Goal: Task Accomplishment & Management: Manage account settings

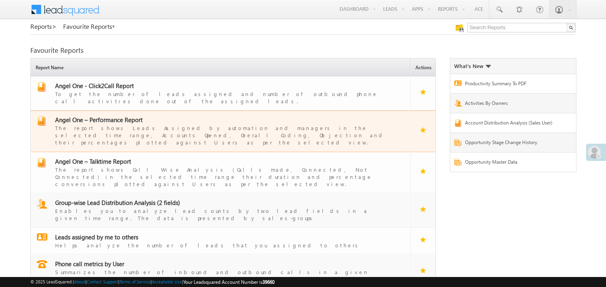
click at [111, 116] on span "Angel One – Performance Report" at bounding box center [99, 120] width 88 height 8
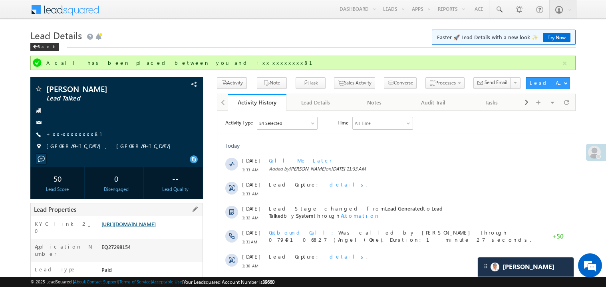
click at [134, 227] on link "https://angelbroking1-pk3em7sa.customui-test.leadsquared.com?leadId=f68be484-fd…" at bounding box center [129, 223] width 54 height 7
click at [72, 132] on link "+xx-xxxxxxxx81" at bounding box center [79, 133] width 66 height 7
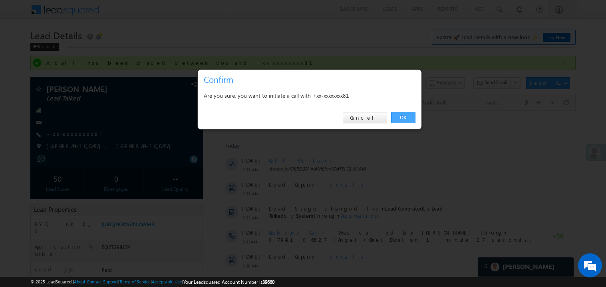
click at [406, 118] on link "OK" at bounding box center [403, 117] width 24 height 11
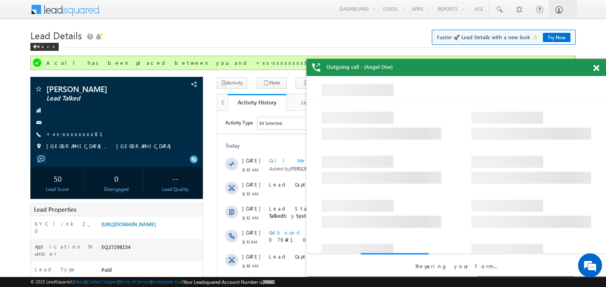
click at [598, 68] on span at bounding box center [597, 68] width 6 height 7
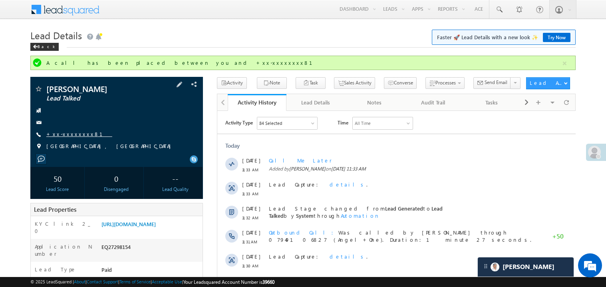
click at [70, 135] on link "+xx-xxxxxxxx81" at bounding box center [79, 133] width 66 height 7
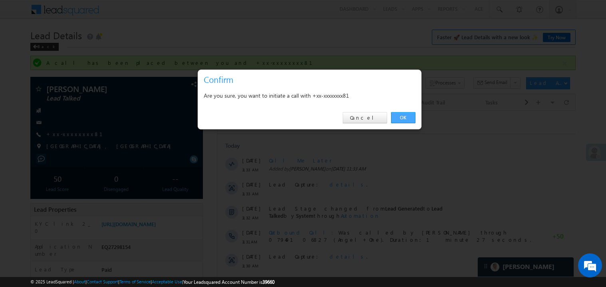
click at [403, 119] on link "OK" at bounding box center [403, 117] width 24 height 11
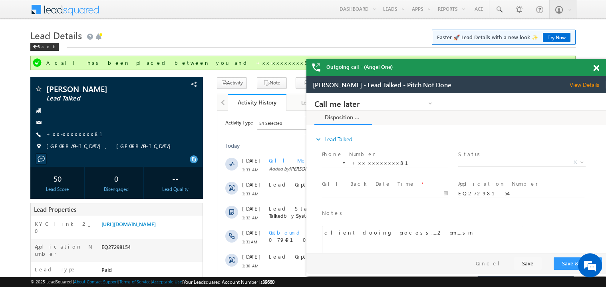
click at [600, 66] on div at bounding box center [601, 67] width 11 height 16
click at [597, 69] on span at bounding box center [597, 68] width 6 height 7
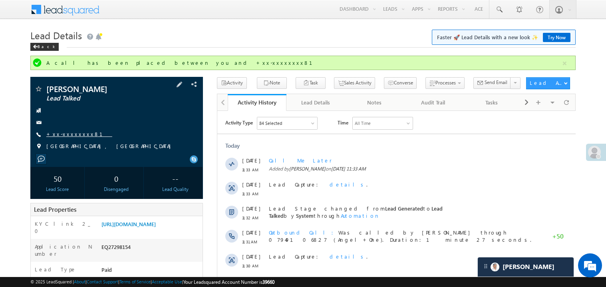
click at [71, 132] on link "+xx-xxxxxxxx81" at bounding box center [79, 133] width 66 height 7
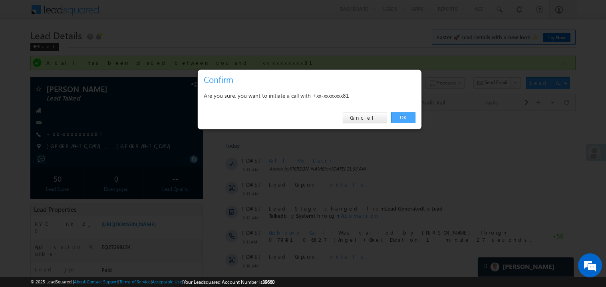
click at [401, 118] on link "OK" at bounding box center [403, 117] width 24 height 11
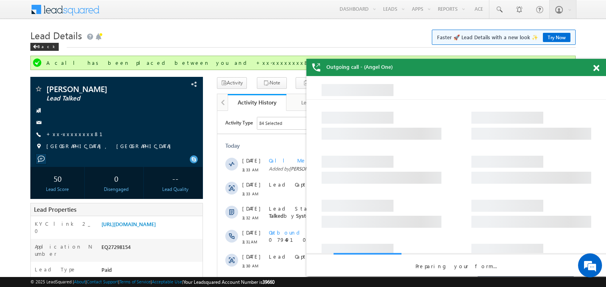
click at [595, 69] on span at bounding box center [597, 68] width 6 height 7
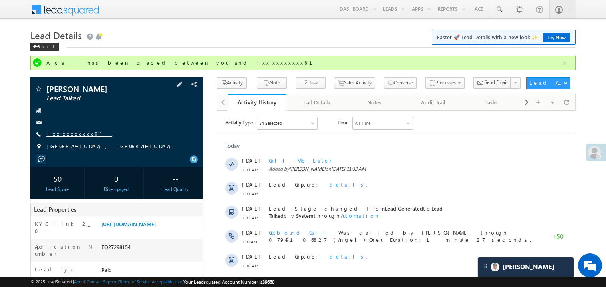
click at [68, 135] on link "+xx-xxxxxxxx81" at bounding box center [79, 133] width 66 height 7
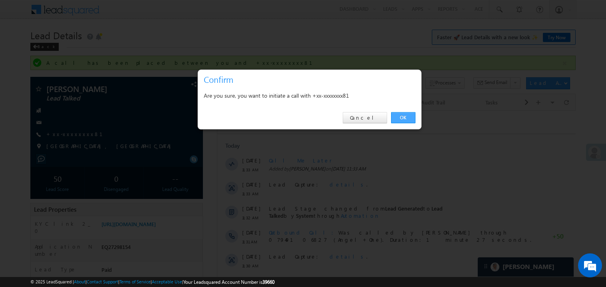
click at [404, 118] on link "OK" at bounding box center [403, 117] width 24 height 11
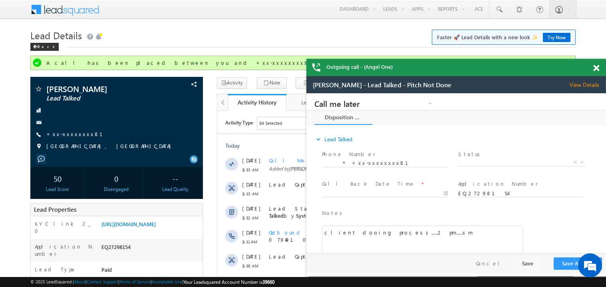
click at [597, 67] on span at bounding box center [597, 68] width 6 height 7
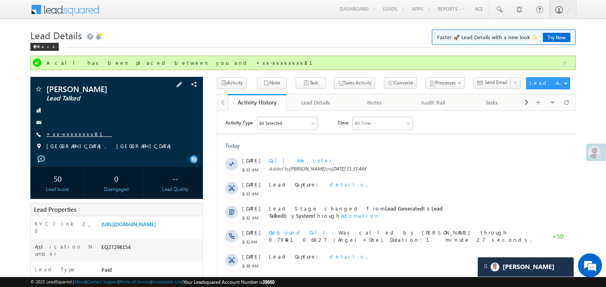
click at [76, 132] on link "+xx-xxxxxxxx81" at bounding box center [79, 133] width 66 height 7
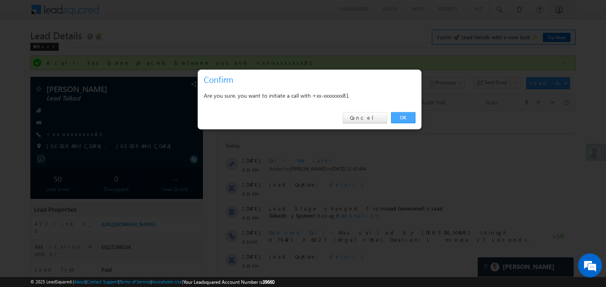
click at [402, 116] on link "OK" at bounding box center [403, 117] width 24 height 11
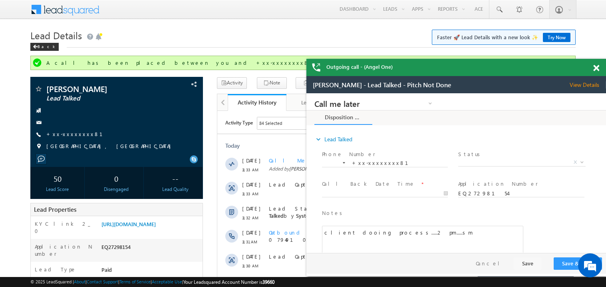
click at [598, 70] on span at bounding box center [597, 68] width 6 height 7
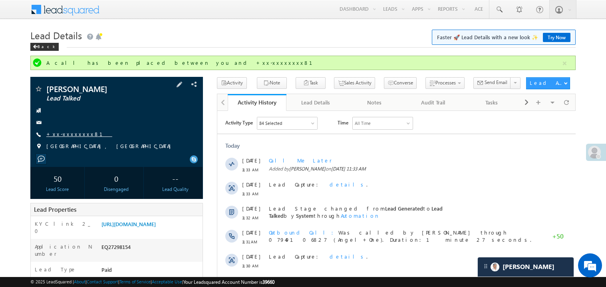
click at [68, 133] on link "+xx-xxxxxxxx81" at bounding box center [79, 133] width 66 height 7
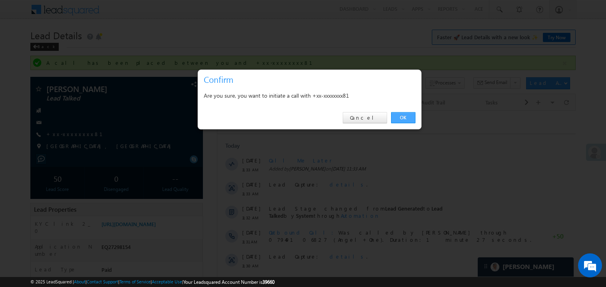
click at [406, 120] on link "OK" at bounding box center [403, 117] width 24 height 11
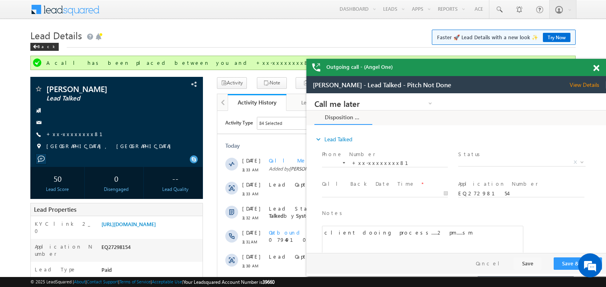
click at [599, 69] on span at bounding box center [597, 68] width 6 height 7
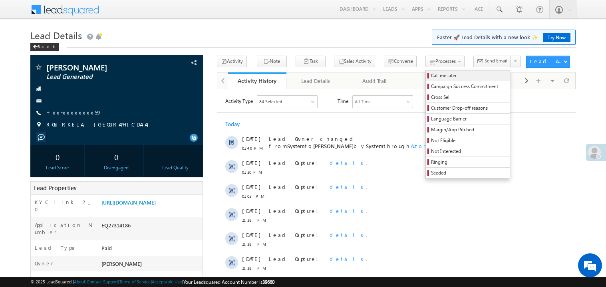
click at [431, 73] on span "Call me later" at bounding box center [469, 75] width 76 height 7
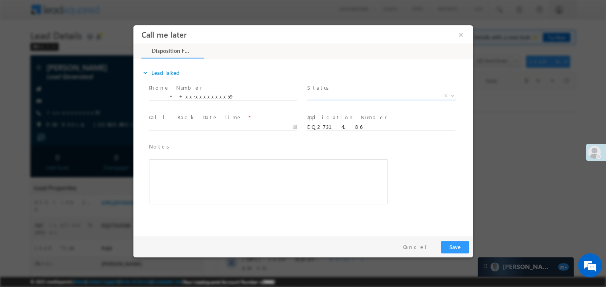
click at [333, 96] on span "X" at bounding box center [381, 96] width 149 height 8
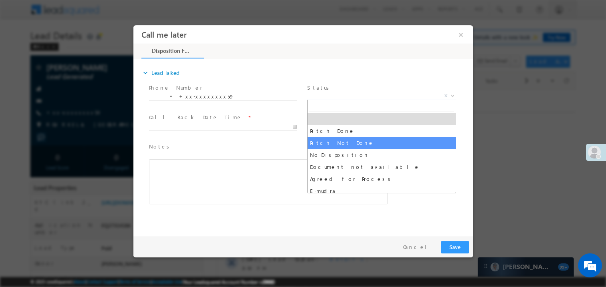
select select "Pitch Not Done"
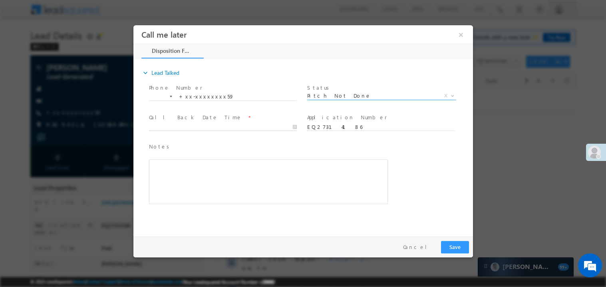
click at [190, 128] on body "Call me later ×" at bounding box center [303, 128] width 340 height 207
type input "08/17/25 2:58 PM"
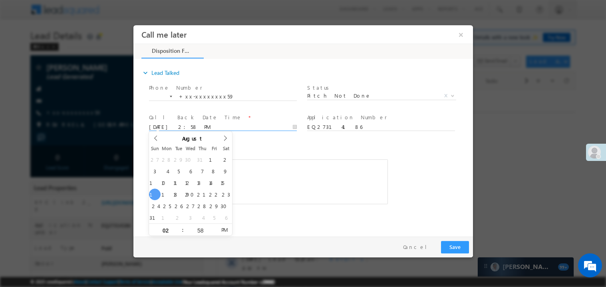
click at [277, 175] on div "Rich Text Editor, 40788eee-0fb2-11ec-a811-0adc8a9d82c2__tab1__section1__Notes__…" at bounding box center [268, 181] width 239 height 45
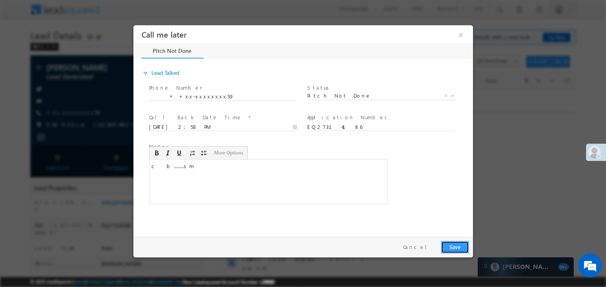
click at [456, 243] on button "Save" at bounding box center [455, 246] width 28 height 12
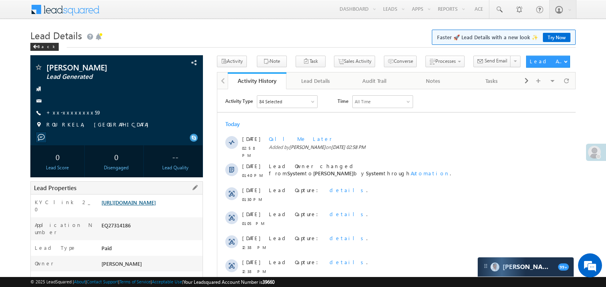
click at [154, 205] on link "https://angelbroking1-pk3em7sa.customui-test.leadsquared.com?leadId=eab83d68-9f…" at bounding box center [129, 202] width 54 height 7
click at [74, 114] on link "+xx-xxxxxxxx59" at bounding box center [73, 112] width 55 height 7
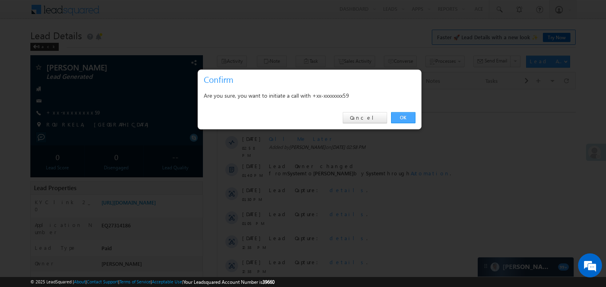
click at [407, 118] on link "OK" at bounding box center [403, 117] width 24 height 11
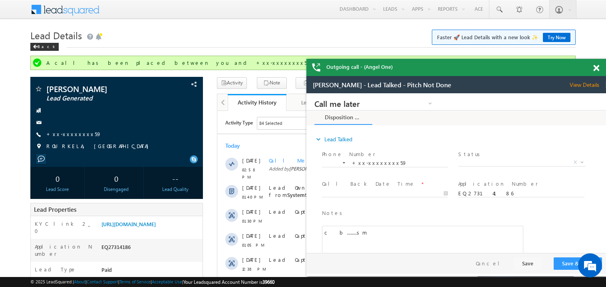
click at [595, 67] on span at bounding box center [597, 68] width 6 height 7
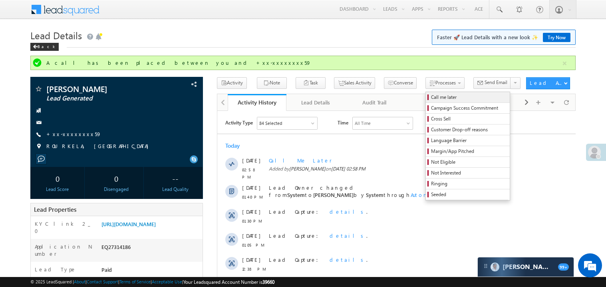
click at [431, 99] on span "Call me later" at bounding box center [469, 97] width 76 height 7
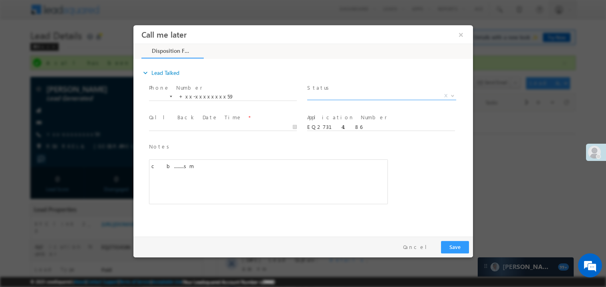
click at [341, 95] on span "X" at bounding box center [381, 96] width 149 height 8
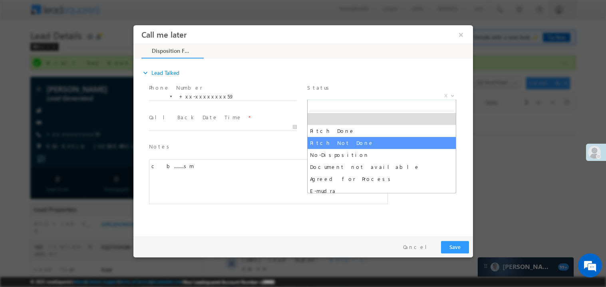
select select "Pitch Not Done"
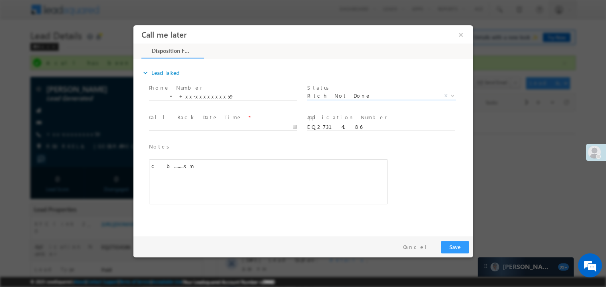
click at [201, 123] on body "Call me later ×" at bounding box center [303, 128] width 340 height 207
type input "08/17/25 2:59 PM"
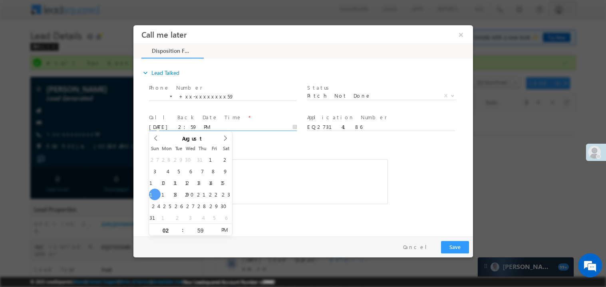
click at [263, 160] on div "c b........sm" at bounding box center [268, 181] width 239 height 45
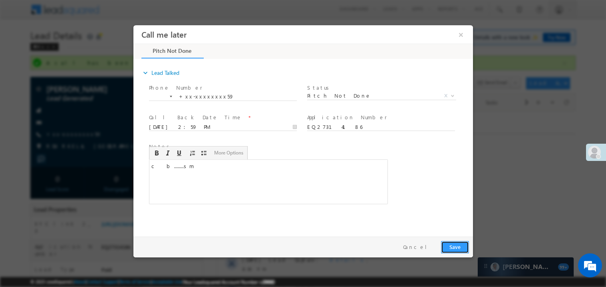
click at [453, 244] on button "Save" at bounding box center [455, 246] width 28 height 12
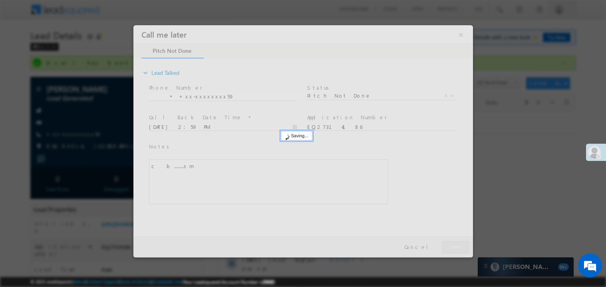
click at [453, 244] on div at bounding box center [303, 141] width 340 height 232
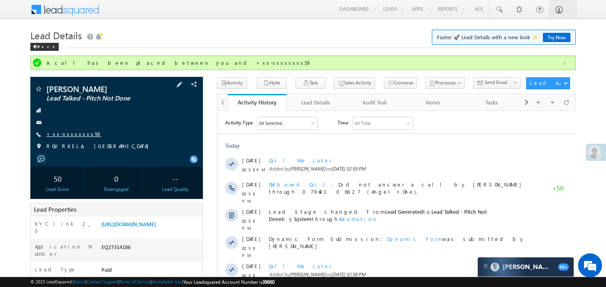
click at [65, 132] on link "+xx-xxxxxxxx59" at bounding box center [73, 133] width 55 height 7
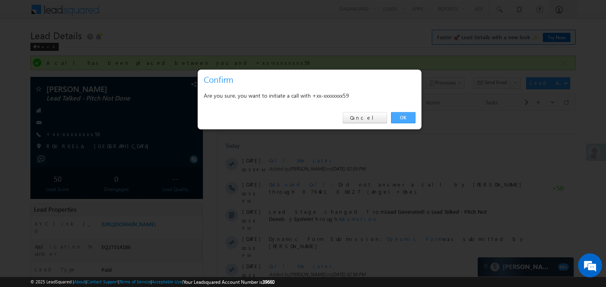
click at [403, 114] on link "OK" at bounding box center [403, 117] width 24 height 11
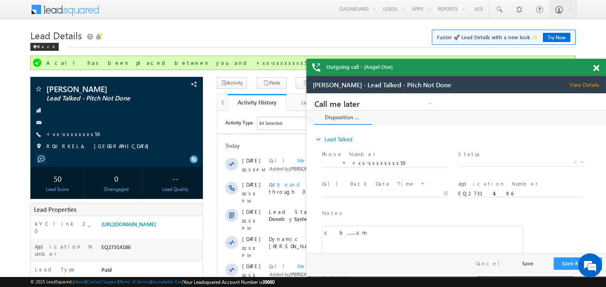
click at [598, 66] on span at bounding box center [597, 68] width 6 height 7
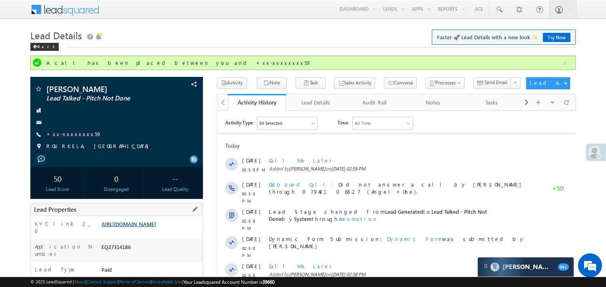
click at [150, 227] on link "https://angelbroking1-pk3em7sa.customui-test.leadsquared.com?leadId=eab83d68-9f…" at bounding box center [129, 223] width 54 height 7
click at [156, 227] on link "https://angelbroking1-pk3em7sa.customui-test.leadsquared.com?leadId=eab83d68-9f…" at bounding box center [129, 223] width 54 height 7
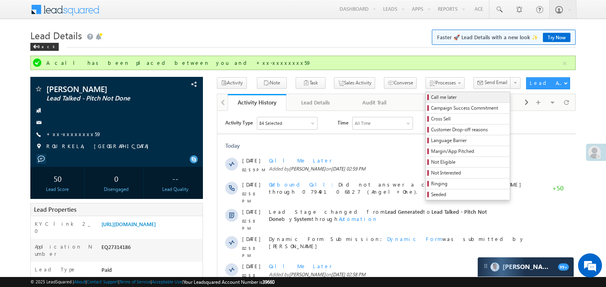
click at [431, 96] on span "Call me later" at bounding box center [469, 97] width 76 height 7
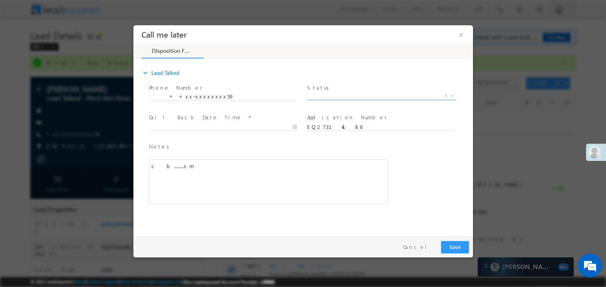
click at [331, 97] on span "X" at bounding box center [381, 96] width 149 height 8
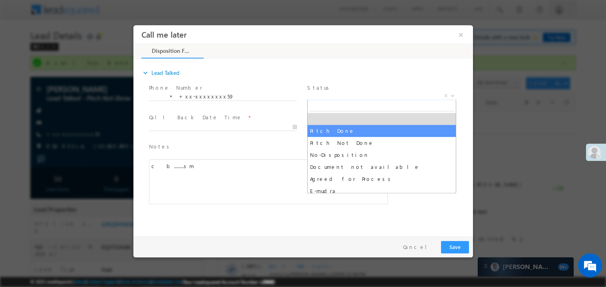
select select "Pitch Not Done"
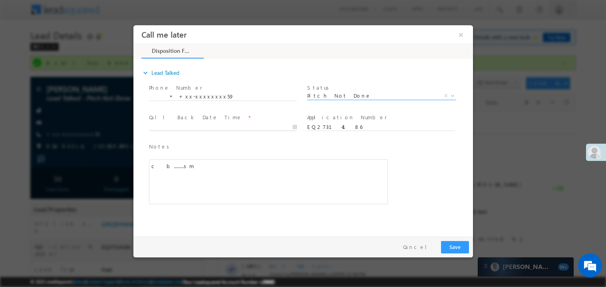
click at [163, 128] on body "Call me later ×" at bounding box center [303, 128] width 340 height 207
type input "08/17/25 3:06 PM"
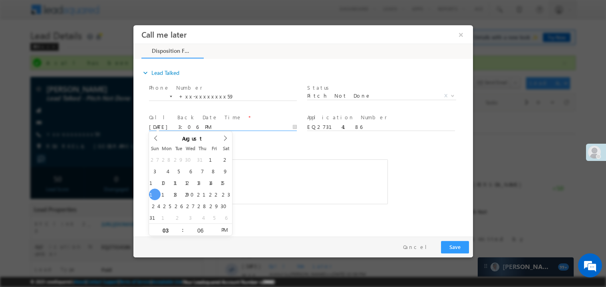
click at [258, 154] on div "Notes * c&nbsp; b........sm Editor toolbars Basic Styles Bold Italic Underline …" at bounding box center [268, 173] width 239 height 62
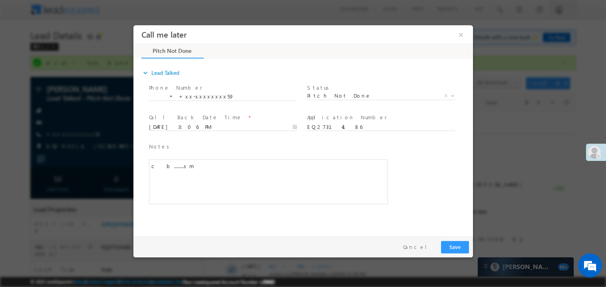
click at [249, 165] on div "c b........sm" at bounding box center [268, 181] width 239 height 45
click at [457, 247] on button "Save" at bounding box center [455, 246] width 28 height 12
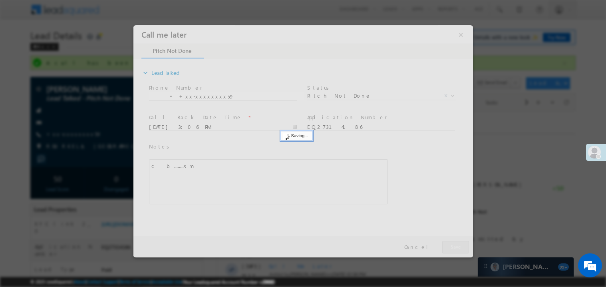
click at [457, 247] on div at bounding box center [303, 141] width 340 height 232
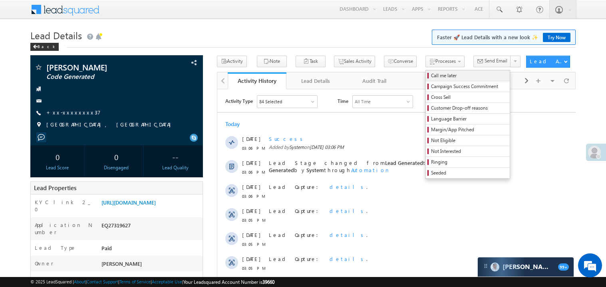
click at [431, 75] on span "Call me later" at bounding box center [469, 75] width 76 height 7
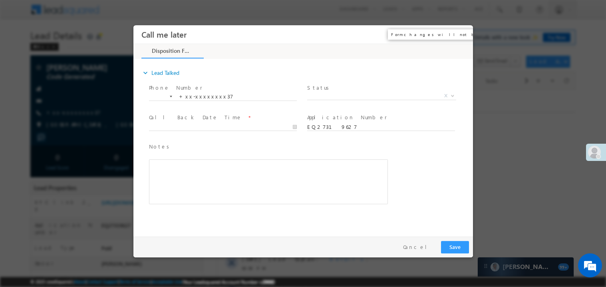
click at [462, 35] on button "×" at bounding box center [461, 34] width 14 height 15
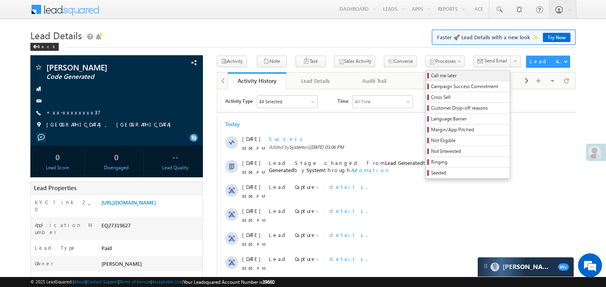
click at [431, 78] on span "Call me later" at bounding box center [469, 75] width 76 height 7
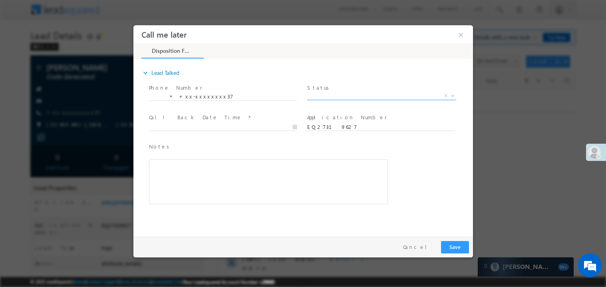
click at [335, 95] on span "X" at bounding box center [381, 96] width 149 height 8
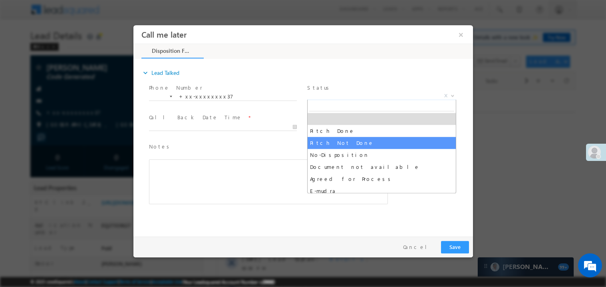
select select "Pitch Not Done"
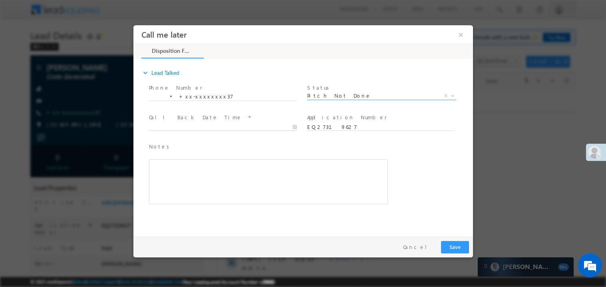
click at [182, 127] on body "Call me later ×" at bounding box center [303, 128] width 340 height 207
type input "08/17/25 3:07 PM"
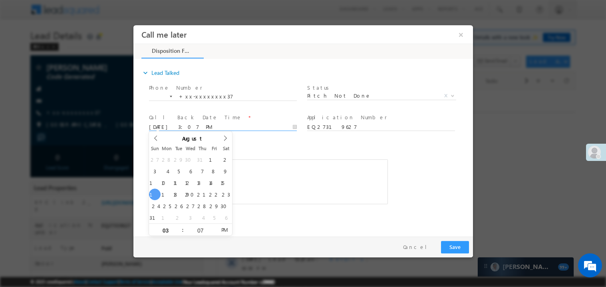
click at [284, 196] on div "Rich Text Editor, 40788eee-0fb2-11ec-a811-0adc8a9d82c2__tab1__section1__Notes__…" at bounding box center [268, 181] width 239 height 45
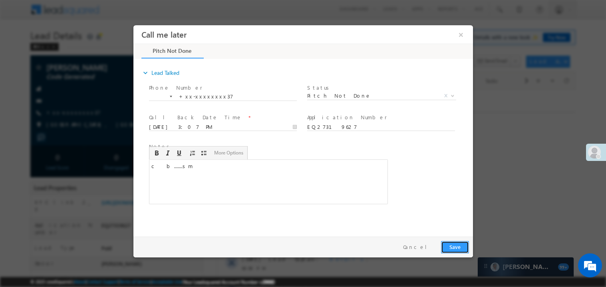
click at [455, 250] on button "Save" at bounding box center [455, 246] width 28 height 12
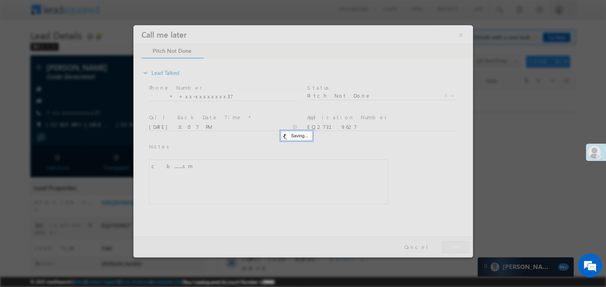
click at [455, 250] on div at bounding box center [303, 141] width 340 height 232
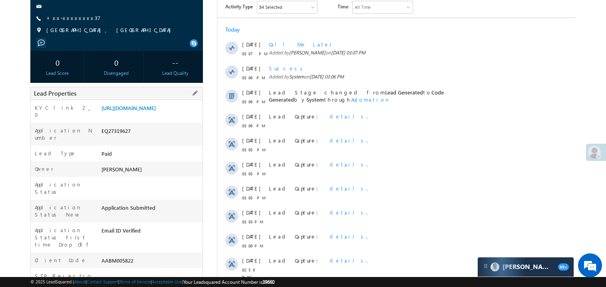
scroll to position [112, 0]
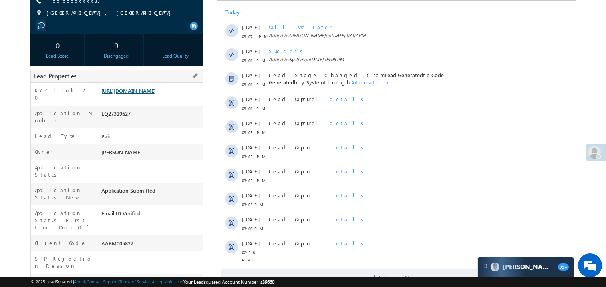
click at [141, 92] on link "https://angelbroking1-pk3em7sa.customui-test.leadsquared.com?leadId=1573ea67-20…" at bounding box center [129, 90] width 54 height 7
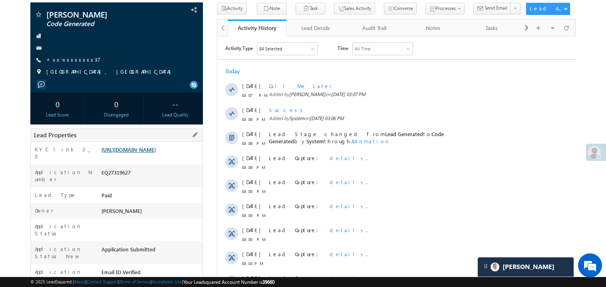
scroll to position [0, 0]
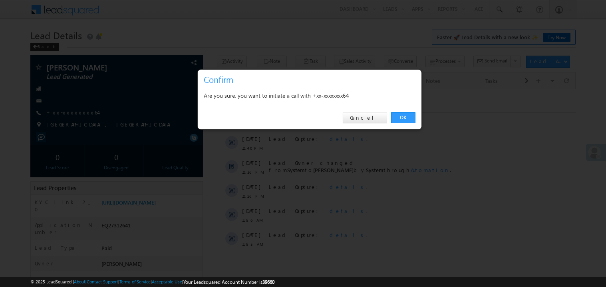
click at [403, 115] on link "OK" at bounding box center [403, 117] width 24 height 11
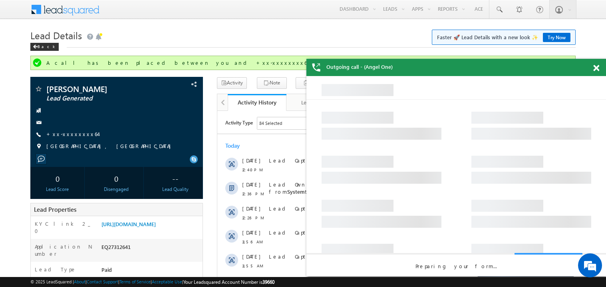
click at [596, 68] on span at bounding box center [597, 68] width 6 height 7
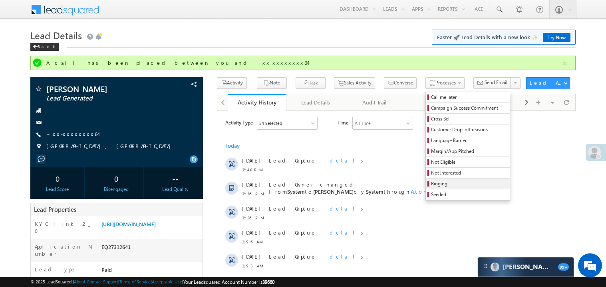
click at [452, 185] on span "Ringing" at bounding box center [469, 183] width 76 height 7
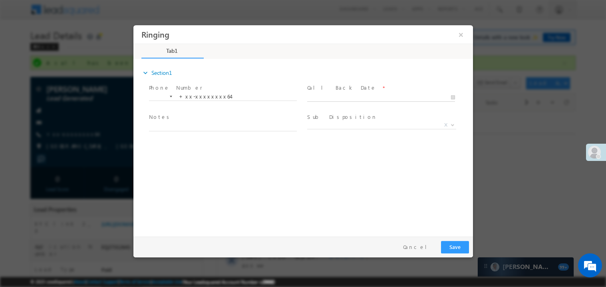
click at [335, 96] on body "Ringing ×" at bounding box center [303, 128] width 340 height 207
type input "[DATE] 3:09 PM"
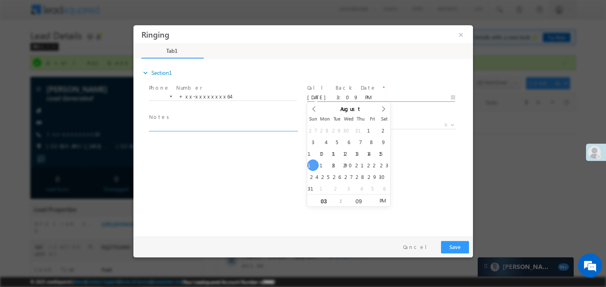
click at [188, 127] on textarea at bounding box center [223, 125] width 148 height 9
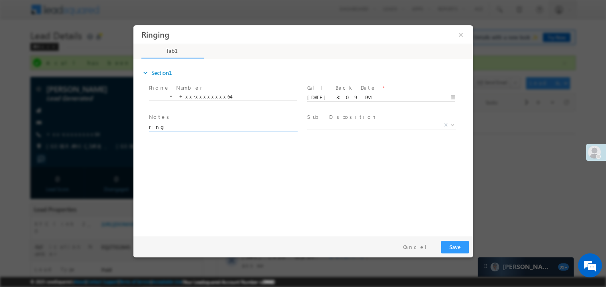
type textarea "ring"
click at [458, 246] on button "Save" at bounding box center [455, 246] width 28 height 12
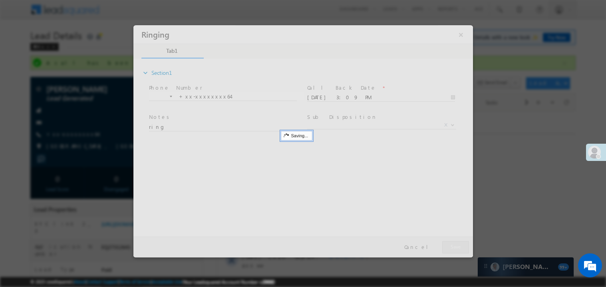
click at [458, 246] on div at bounding box center [303, 141] width 340 height 232
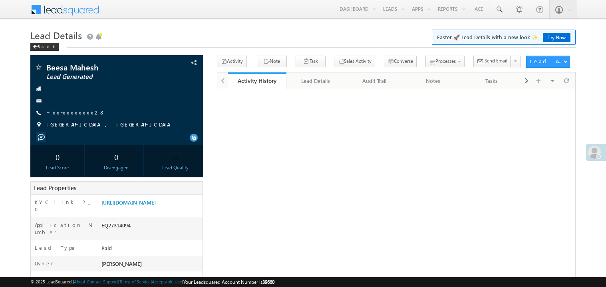
click at [77, 112] on link "+xx-xxxxxxxx28" at bounding box center [75, 112] width 59 height 7
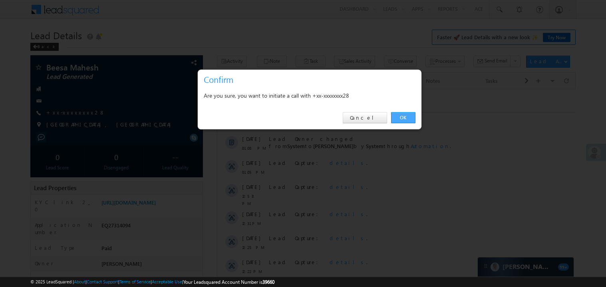
click at [402, 117] on link "OK" at bounding box center [403, 117] width 24 height 11
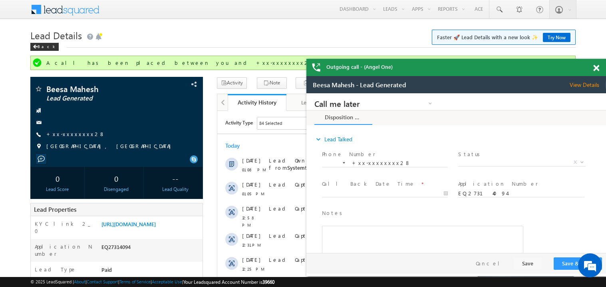
click at [598, 68] on span at bounding box center [597, 68] width 6 height 7
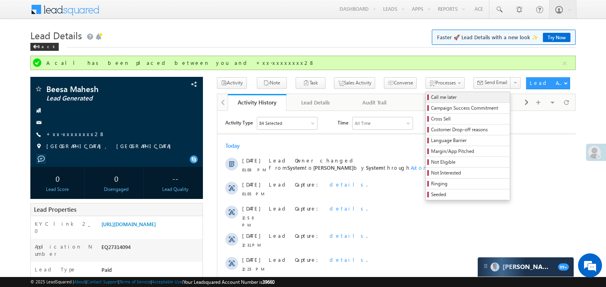
click at [431, 97] on span "Call me later" at bounding box center [469, 97] width 76 height 7
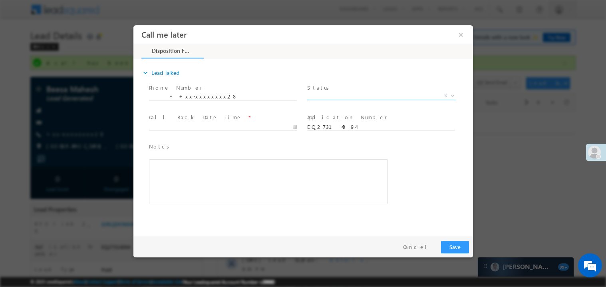
click at [336, 94] on span "X" at bounding box center [381, 96] width 149 height 8
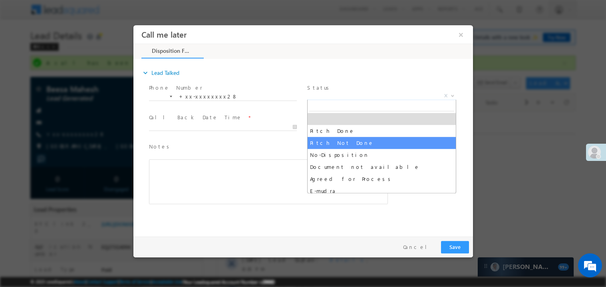
select select "Pitch Not Done"
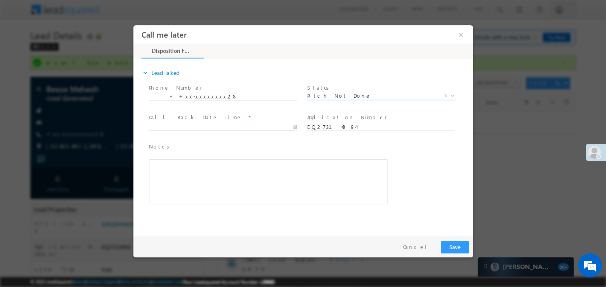
click at [179, 126] on body "Call me later ×" at bounding box center [303, 128] width 340 height 207
type input "08/17/25 3:10 PM"
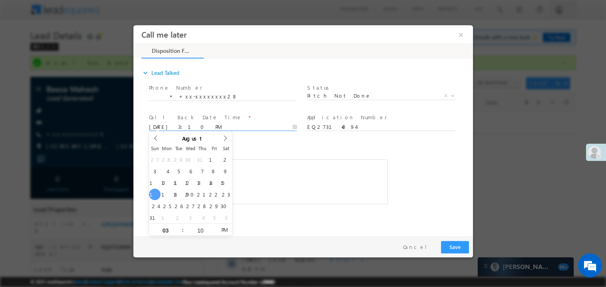
click at [269, 166] on div "Rich Text Editor, 40788eee-0fb2-11ec-a811-0adc8a9d82c2__tab1__section1__Notes__…" at bounding box center [268, 181] width 239 height 45
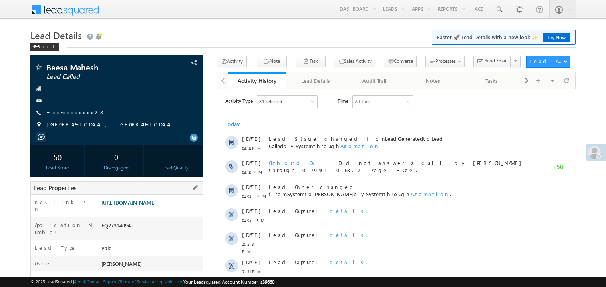
click at [142, 205] on link "[URL][DOMAIN_NAME]" at bounding box center [129, 202] width 54 height 7
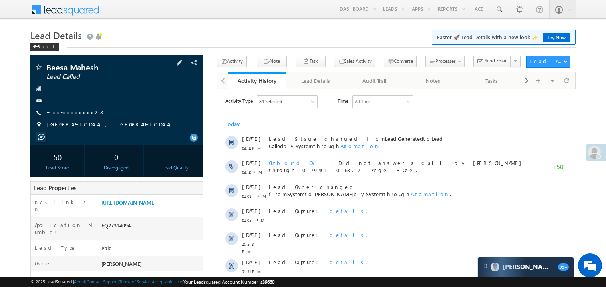
click at [75, 111] on link "+xx-xxxxxxxx28" at bounding box center [75, 112] width 59 height 7
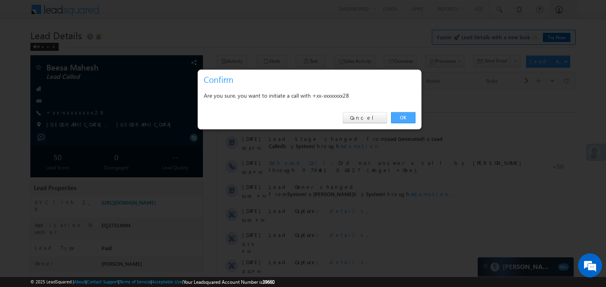
click at [402, 115] on link "OK" at bounding box center [403, 117] width 24 height 11
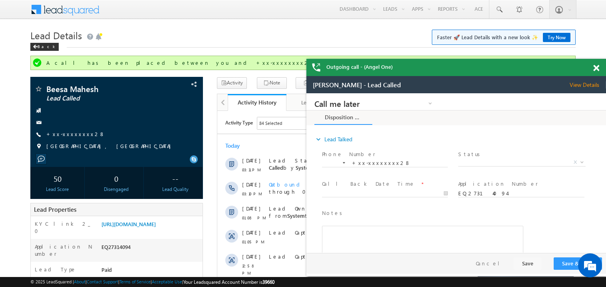
click at [597, 71] on span at bounding box center [597, 68] width 6 height 7
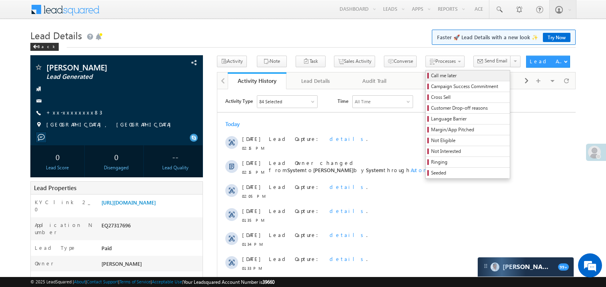
click at [431, 74] on span "Call me later" at bounding box center [469, 75] width 76 height 7
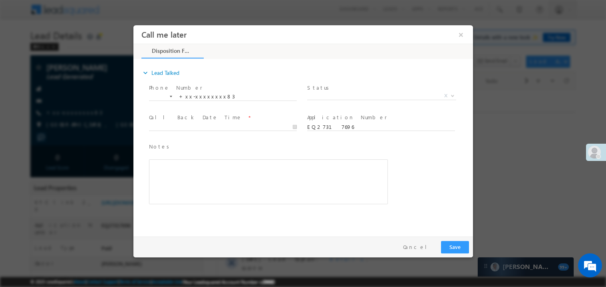
click at [340, 92] on span "X" at bounding box center [381, 96] width 149 height 8
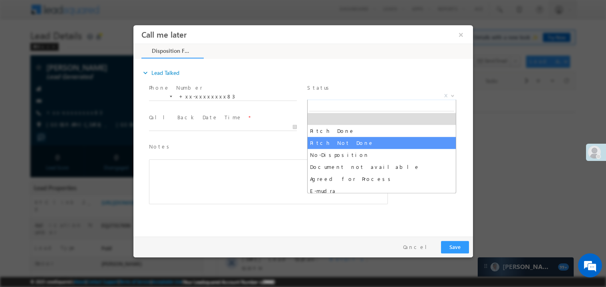
select select "Pitch Not Done"
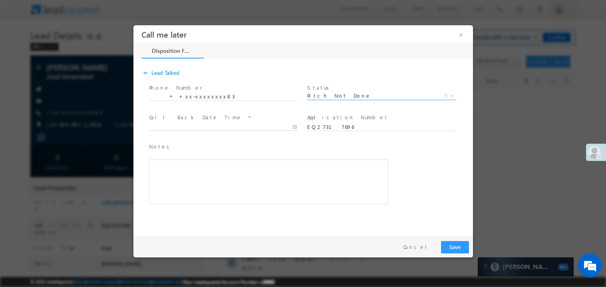
click at [166, 128] on body "Call me later ×" at bounding box center [303, 128] width 340 height 207
type input "08/17/25 3:19 PM"
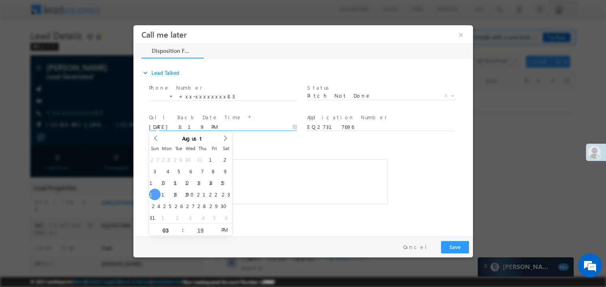
click at [252, 156] on div "Notes * Editor toolbars Basic Styles Bold Italic Underline Paragraph Insert/Rem…" at bounding box center [268, 173] width 239 height 62
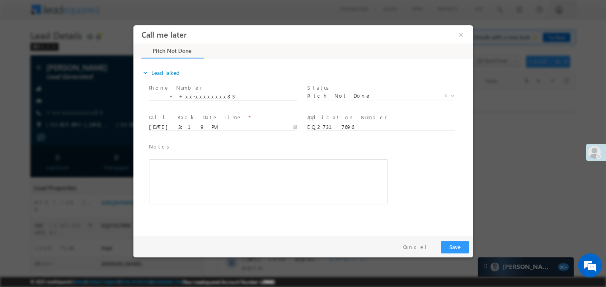
click at [249, 163] on div "Rich Text Editor, 40788eee-0fb2-11ec-a811-0adc8a9d82c2__tab1__section1__Notes__…" at bounding box center [268, 181] width 239 height 45
click at [450, 239] on div "Pay & Save Save Cancel" at bounding box center [305, 246] width 344 height 21
click at [451, 241] on button "Save" at bounding box center [455, 246] width 28 height 12
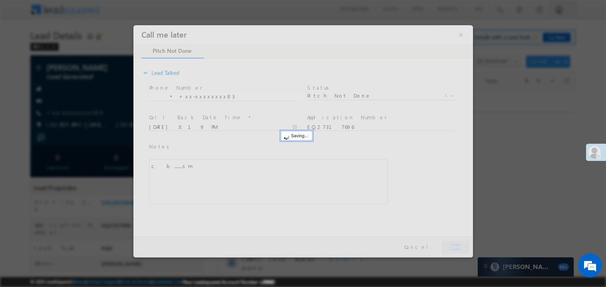
click at [451, 241] on div at bounding box center [303, 141] width 340 height 232
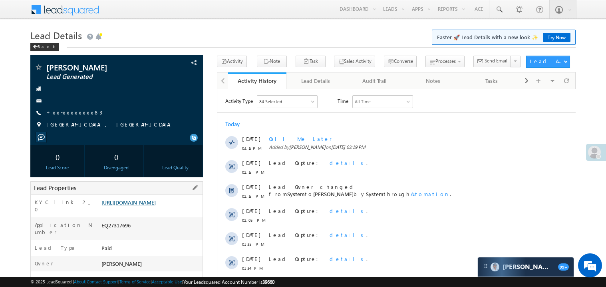
click at [153, 205] on link "https://angelbroking1-pk3em7sa.customui-test.leadsquared.com?leadId=5d33ecef-f1…" at bounding box center [129, 202] width 54 height 7
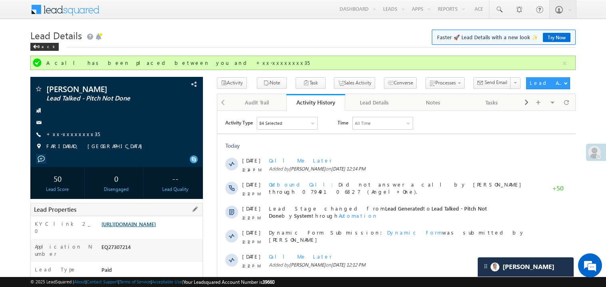
click at [148, 226] on link "[URL][DOMAIN_NAME]" at bounding box center [129, 223] width 54 height 7
click at [71, 133] on link "+xx-xxxxxxxx35" at bounding box center [73, 133] width 54 height 7
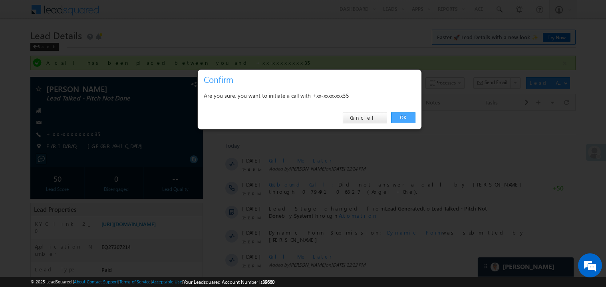
click at [404, 116] on link "OK" at bounding box center [403, 117] width 24 height 11
